Goal: Navigation & Orientation: Find specific page/section

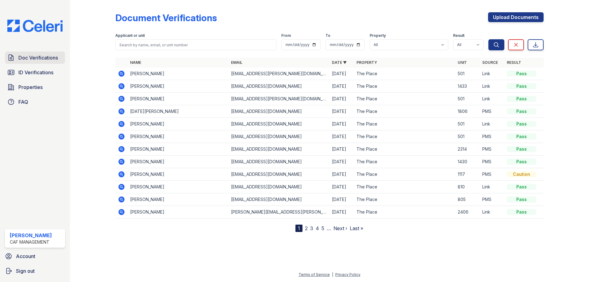
click at [30, 53] on link "Doc Verifications" at bounding box center [35, 58] width 60 height 12
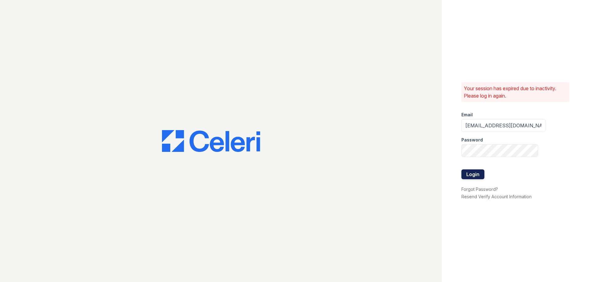
click at [474, 177] on button "Login" at bounding box center [473, 174] width 23 height 10
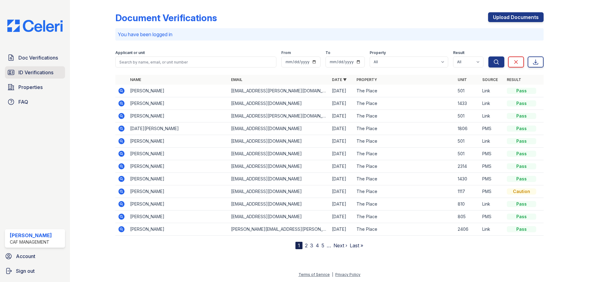
click at [36, 72] on span "ID Verifications" at bounding box center [35, 72] width 35 height 7
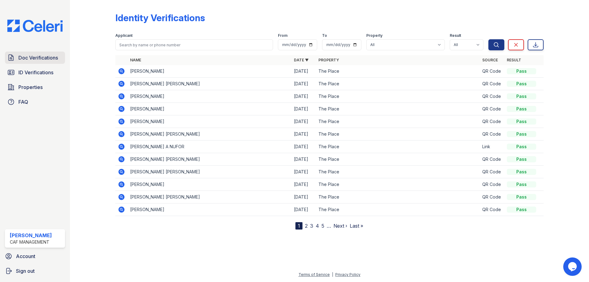
click at [38, 61] on span "Doc Verifications" at bounding box center [38, 57] width 40 height 7
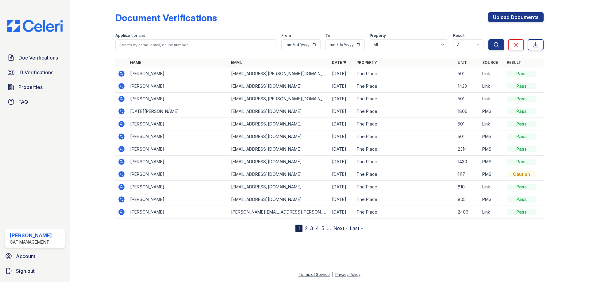
click at [44, 76] on span "ID Verifications" at bounding box center [35, 72] width 35 height 7
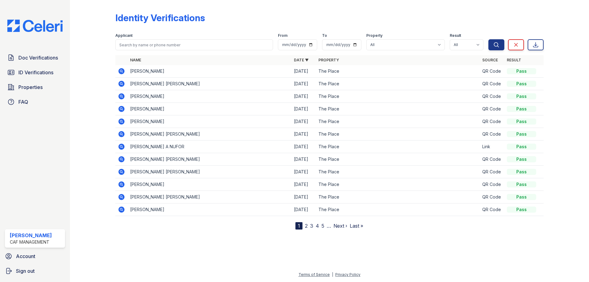
click at [41, 64] on div "Doc Verifications ID Verifications Properties FAQ" at bounding box center [34, 80] width 65 height 56
